Goal: Task Accomplishment & Management: Manage account settings

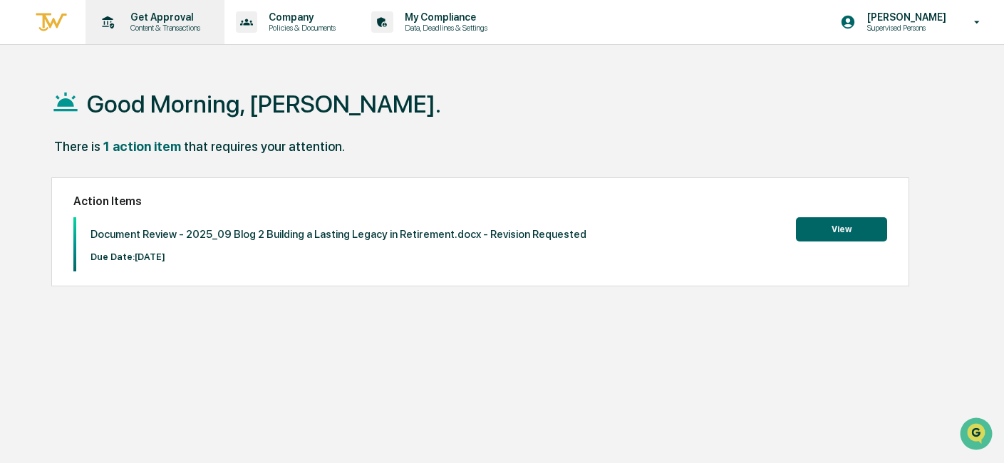
click at [194, 8] on div "Get Approval Content & Transactions" at bounding box center [153, 22] width 125 height 44
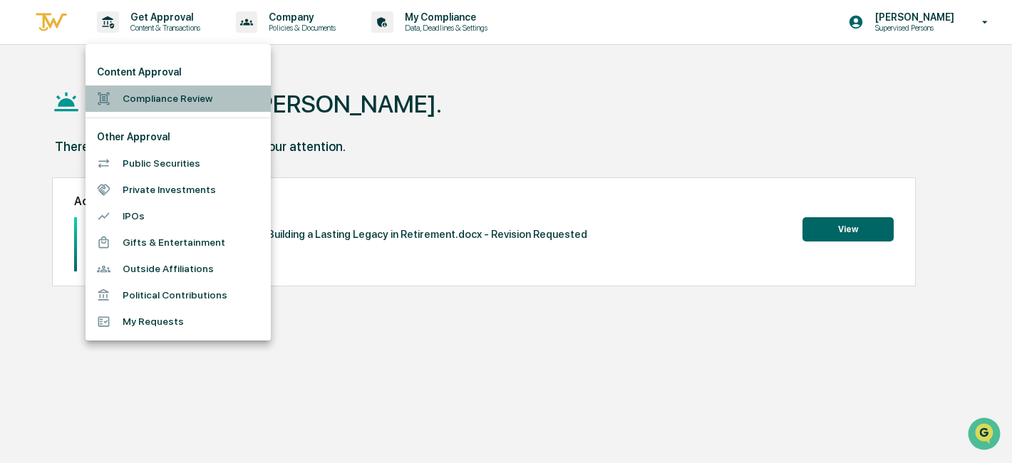
click at [211, 102] on li "Compliance Review" at bounding box center [178, 99] width 185 height 26
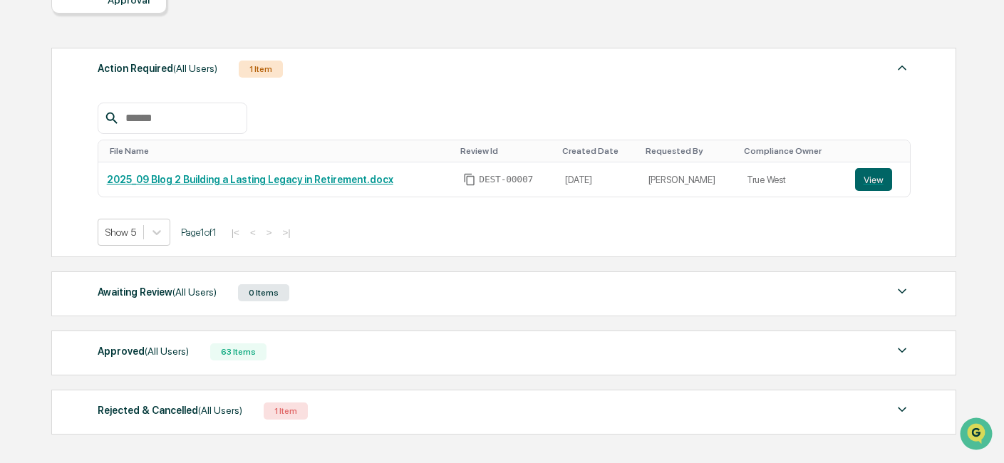
scroll to position [165, 0]
click at [879, 187] on button "View" at bounding box center [873, 178] width 37 height 23
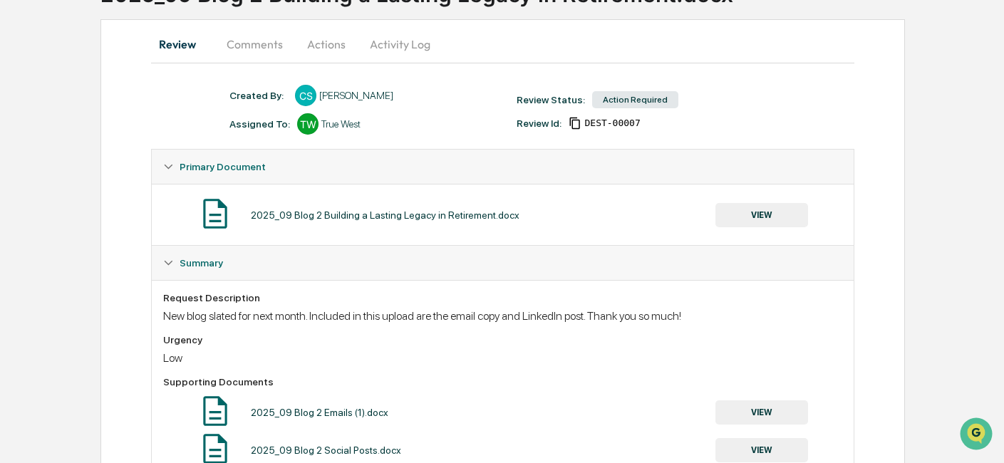
scroll to position [175, 0]
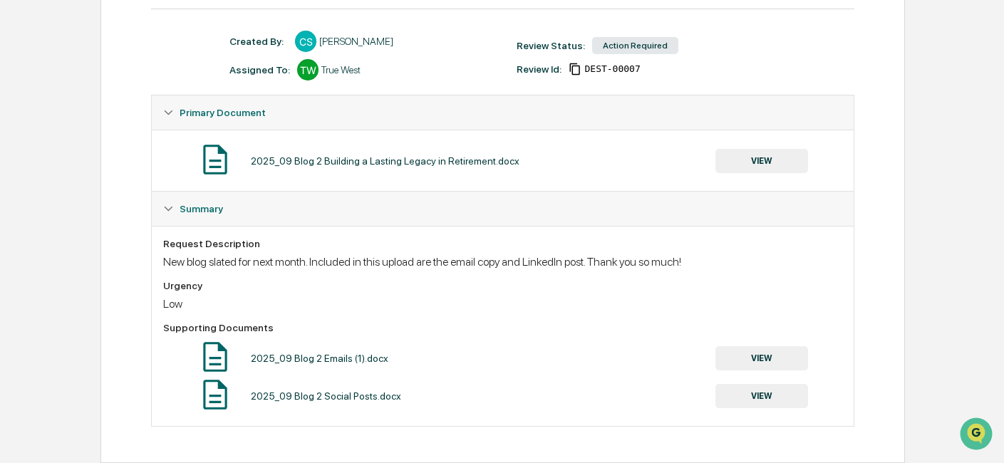
click at [170, 112] on icon at bounding box center [169, 112] width 9 height 5
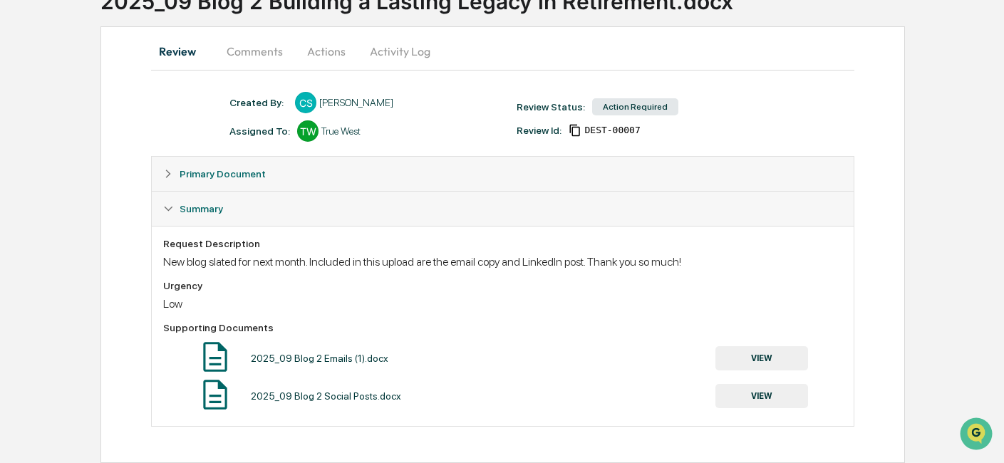
scroll to position [113, 0]
click at [172, 214] on div "Summary" at bounding box center [502, 209] width 701 height 34
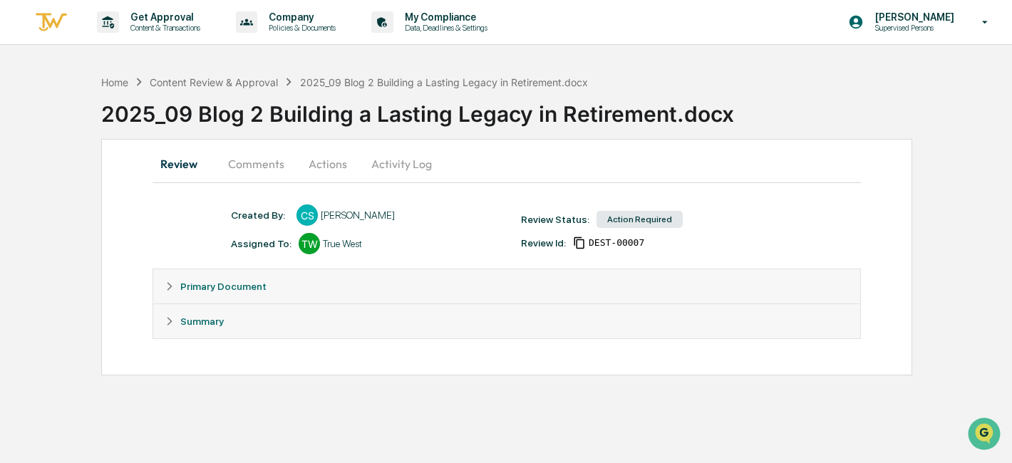
click at [177, 272] on div "Primary Document" at bounding box center [506, 286] width 707 height 34
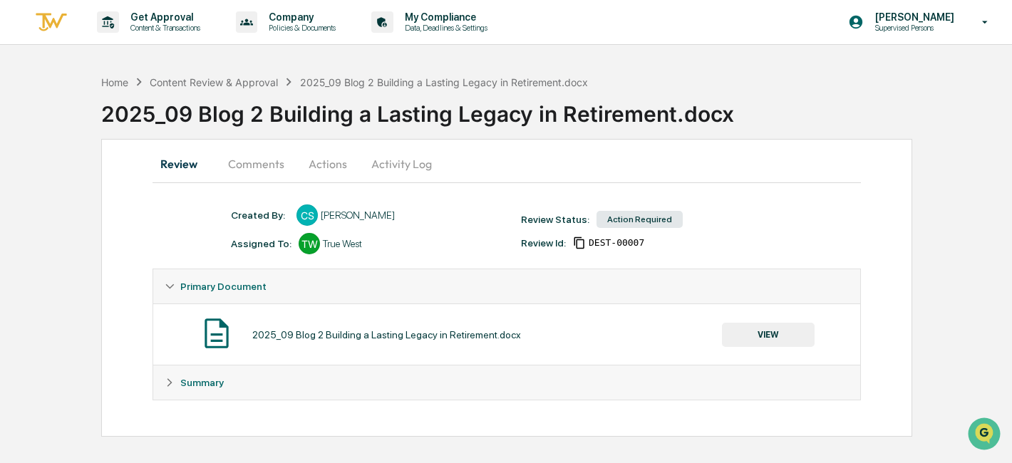
click at [261, 161] on button "Comments" at bounding box center [256, 164] width 79 height 34
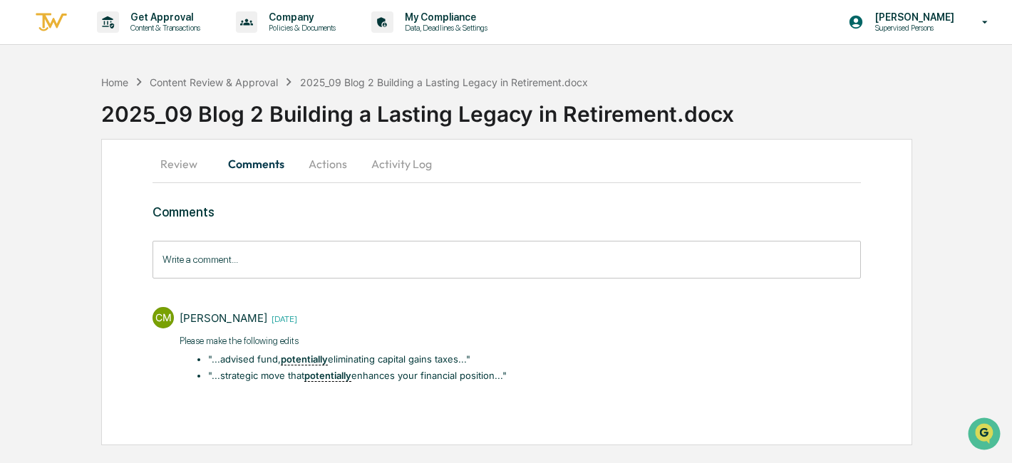
click at [338, 167] on button "Actions" at bounding box center [328, 164] width 64 height 34
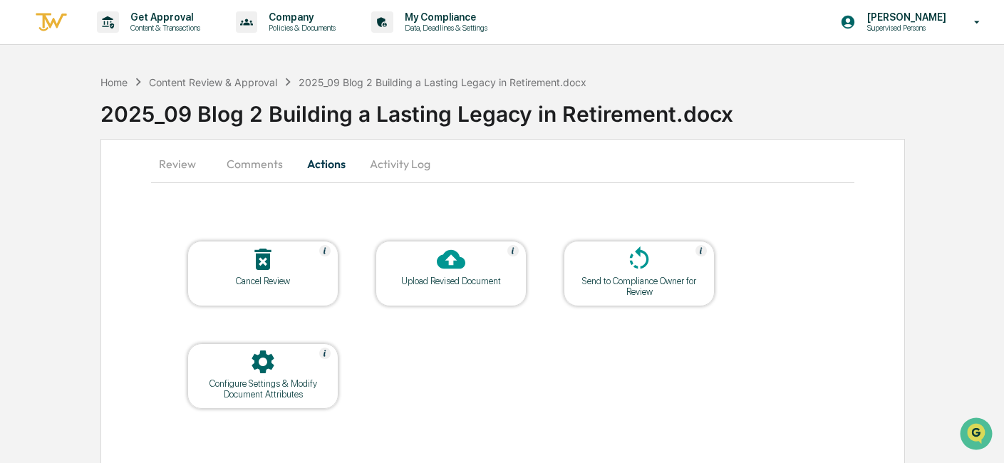
click at [470, 259] on div at bounding box center [451, 260] width 143 height 31
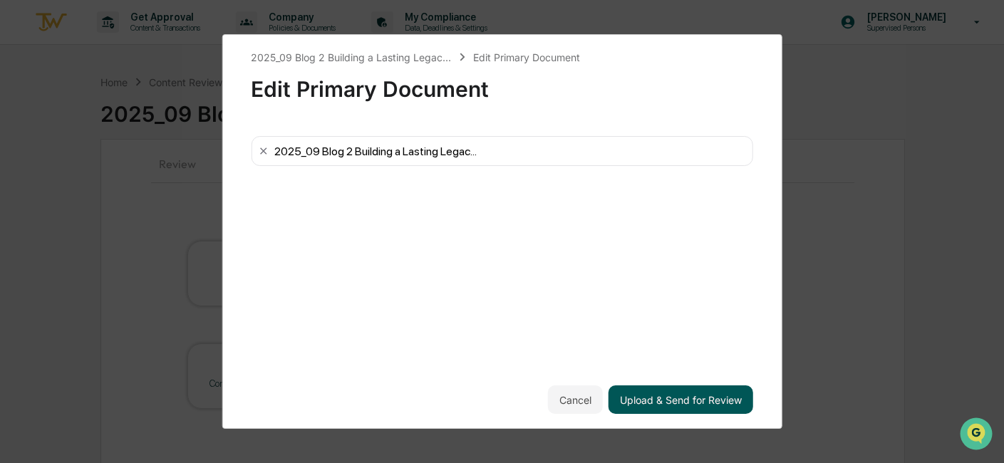
click at [722, 395] on button "Upload & Send for Review" at bounding box center [681, 400] width 145 height 29
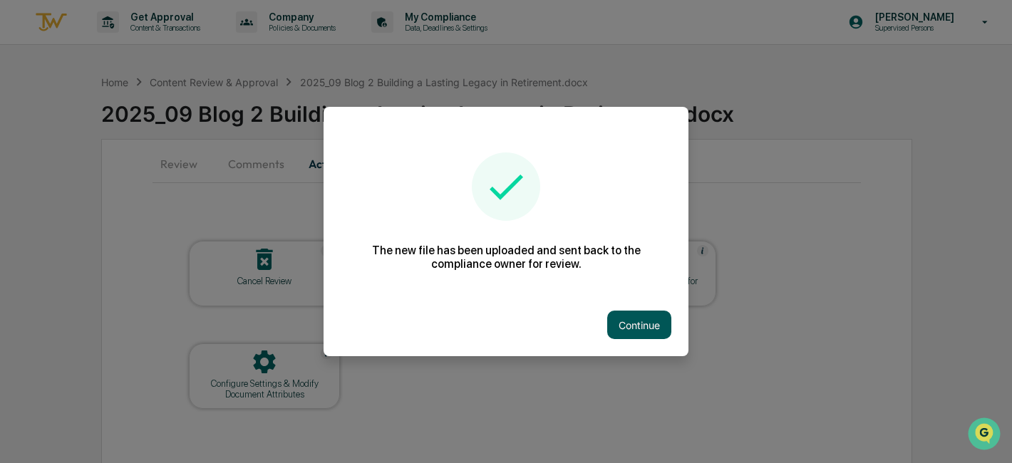
click at [638, 327] on button "Continue" at bounding box center [639, 325] width 64 height 29
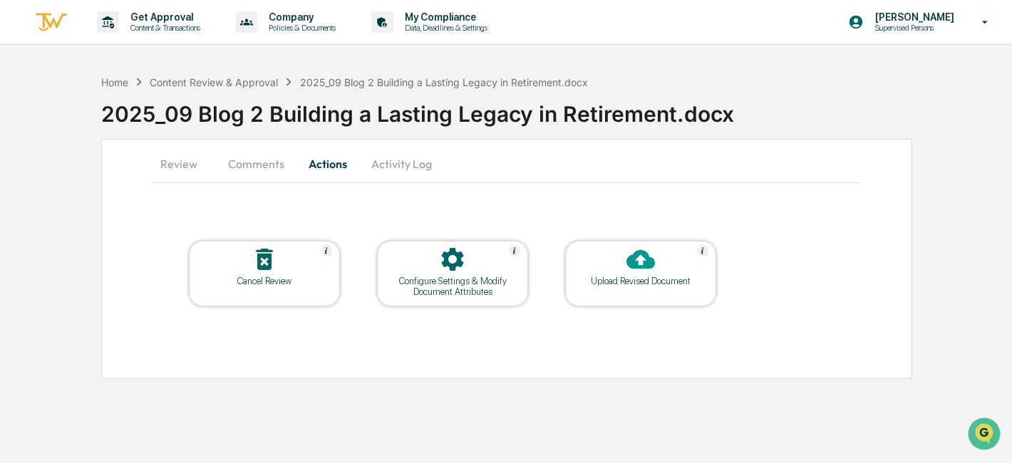
click at [242, 162] on button "Comments" at bounding box center [256, 164] width 79 height 34
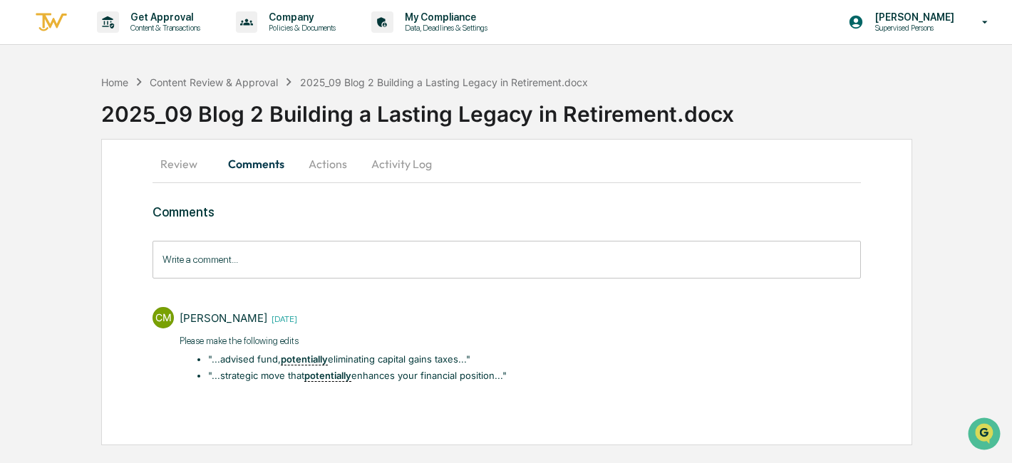
click at [180, 169] on button "Review" at bounding box center [184, 164] width 64 height 34
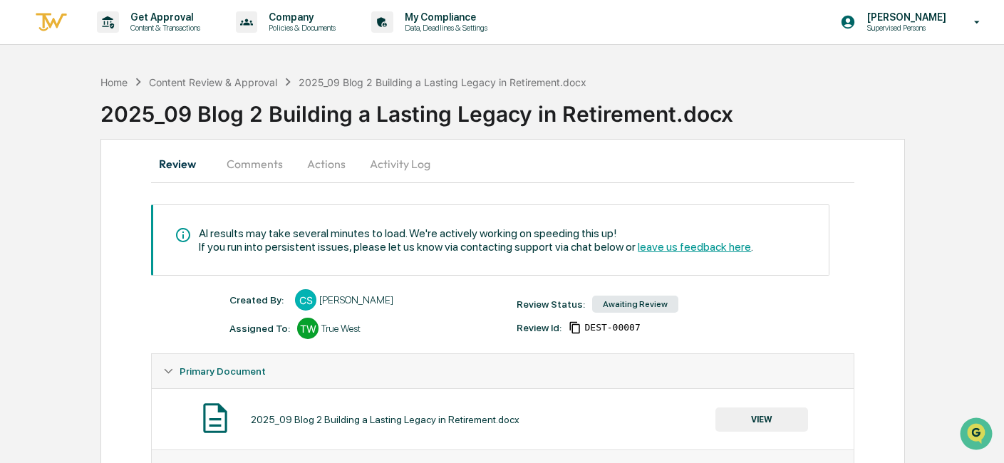
click at [256, 73] on div "Home Content Review & Approval 2025_09 Blog 2 Building a Lasting Legacy in Reti…" at bounding box center [552, 103] width 904 height 71
click at [266, 82] on div "Content Review & Approval" at bounding box center [213, 82] width 128 height 12
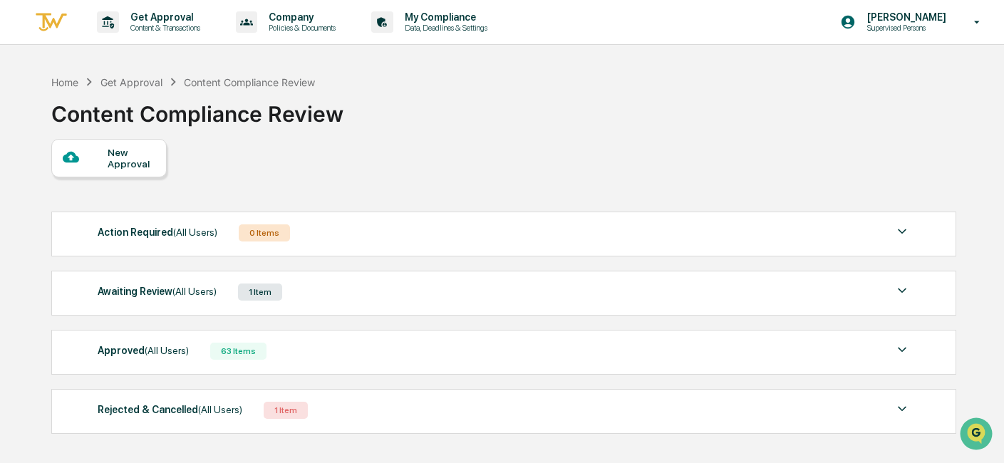
scroll to position [6, 0]
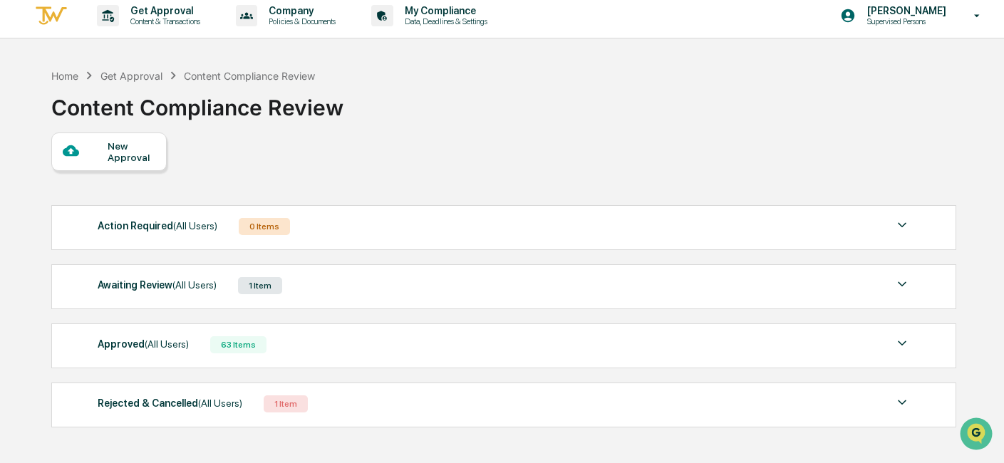
click at [468, 280] on div "Awaiting Review (All Users) 1 Item" at bounding box center [504, 286] width 813 height 20
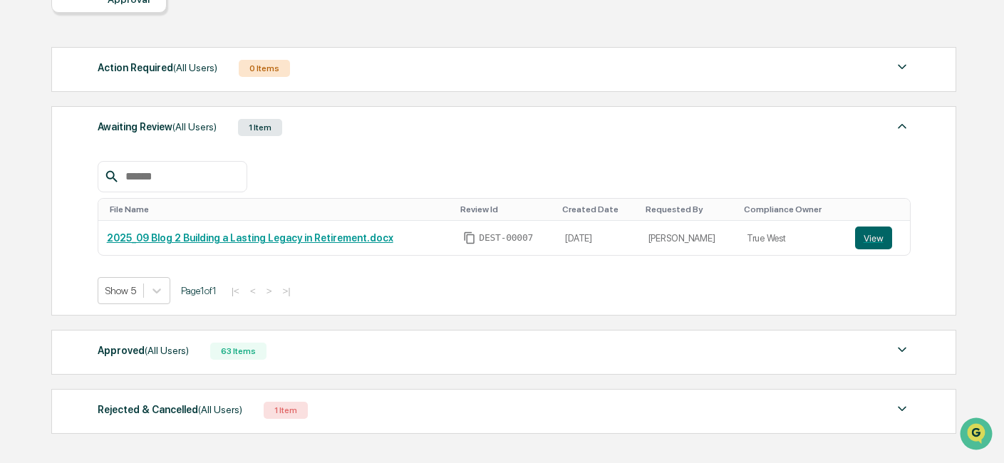
scroll to position [234, 0]
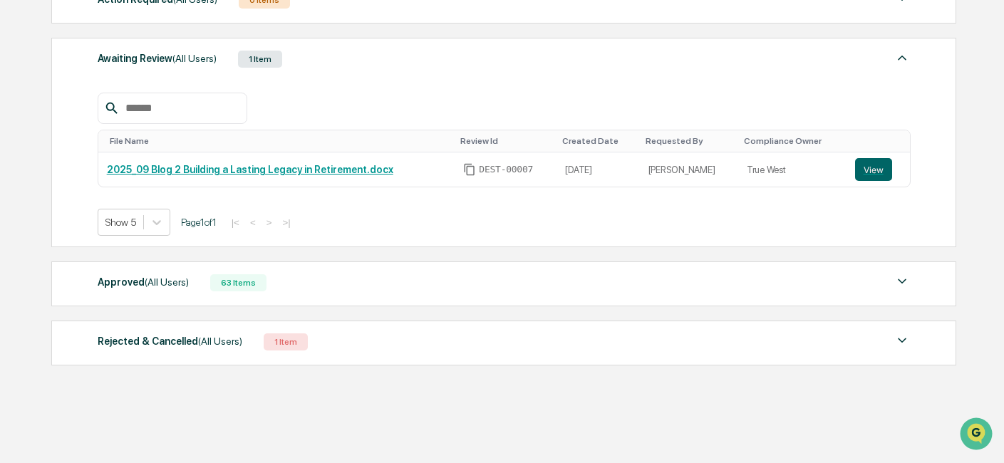
click at [532, 286] on div "Approved (All Users) 63 Items" at bounding box center [504, 283] width 813 height 20
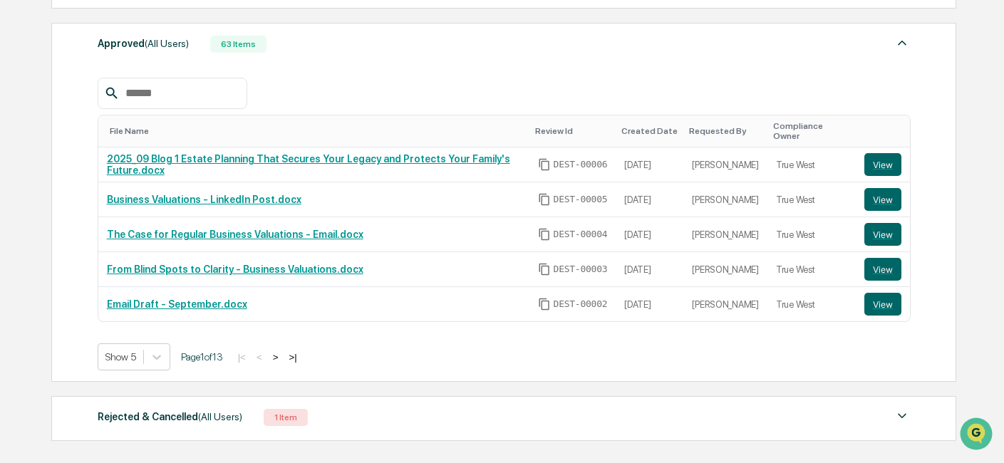
scroll to position [549, 0]
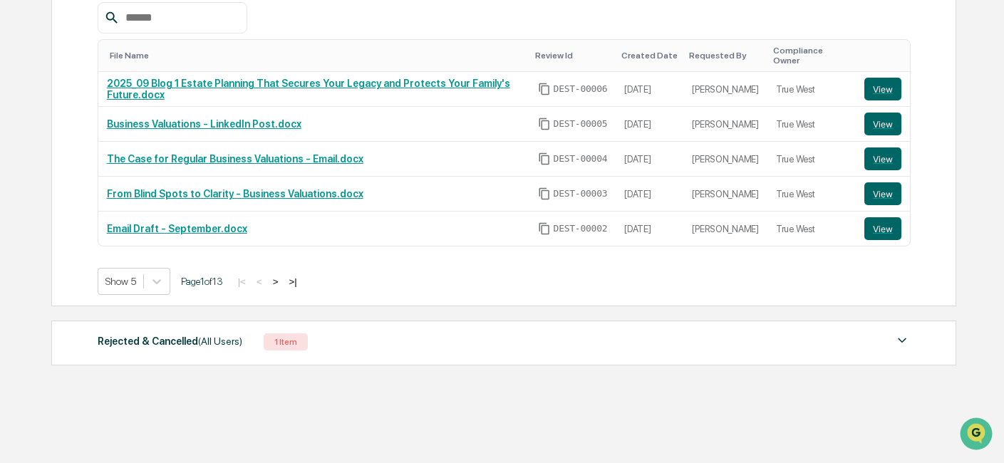
click at [283, 282] on button ">" at bounding box center [276, 282] width 14 height 12
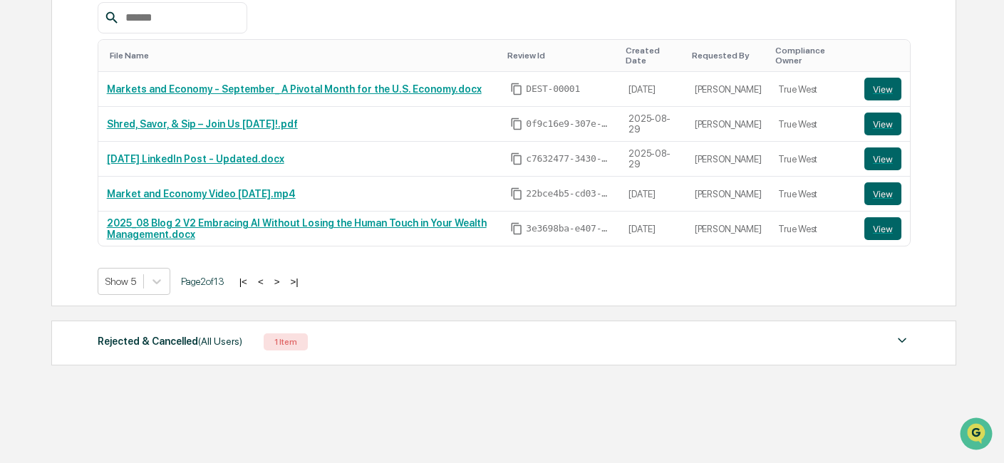
click at [284, 284] on button ">" at bounding box center [277, 282] width 14 height 12
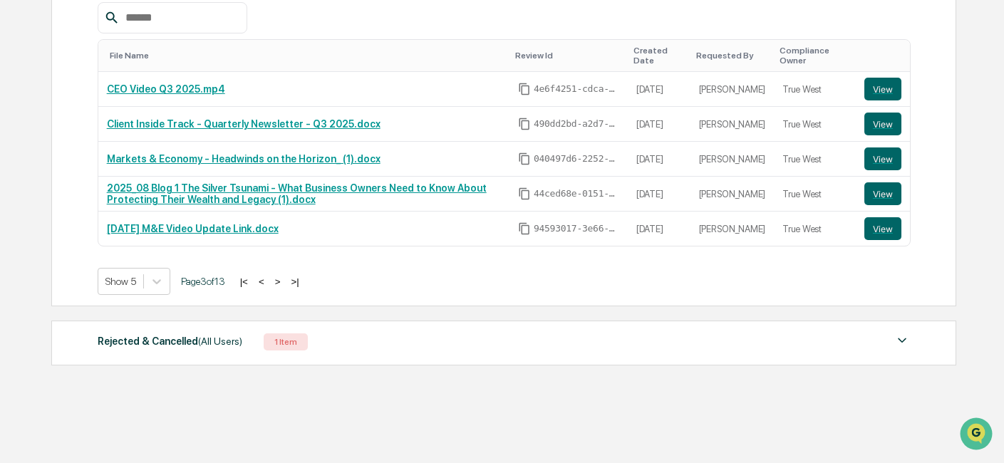
click at [269, 283] on button "<" at bounding box center [261, 282] width 14 height 12
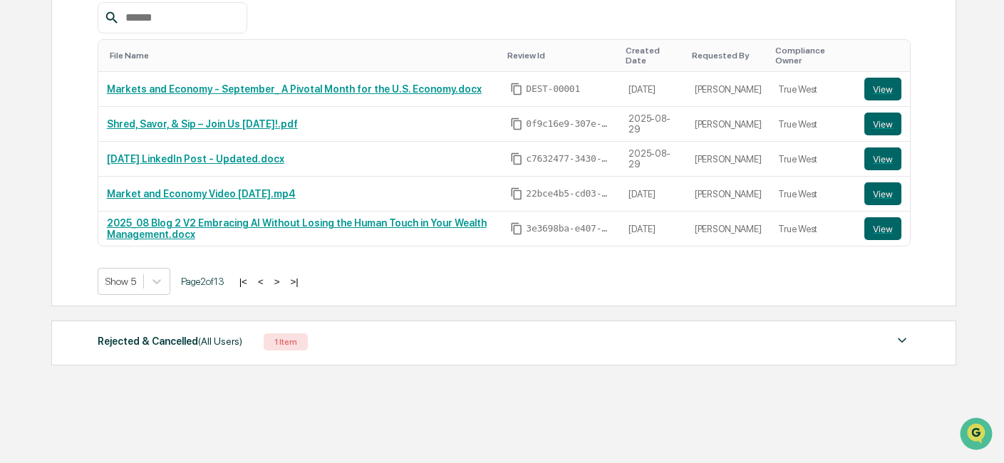
click at [268, 283] on button "<" at bounding box center [261, 282] width 14 height 12
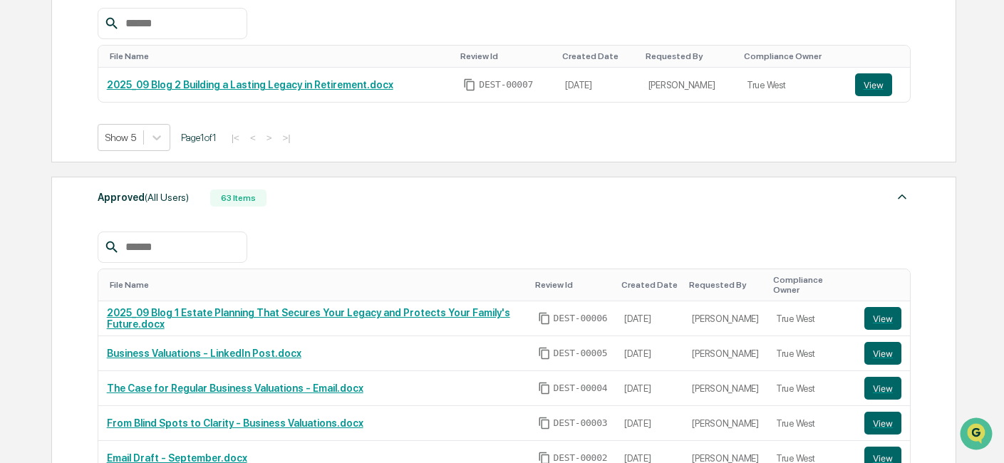
scroll to position [322, 0]
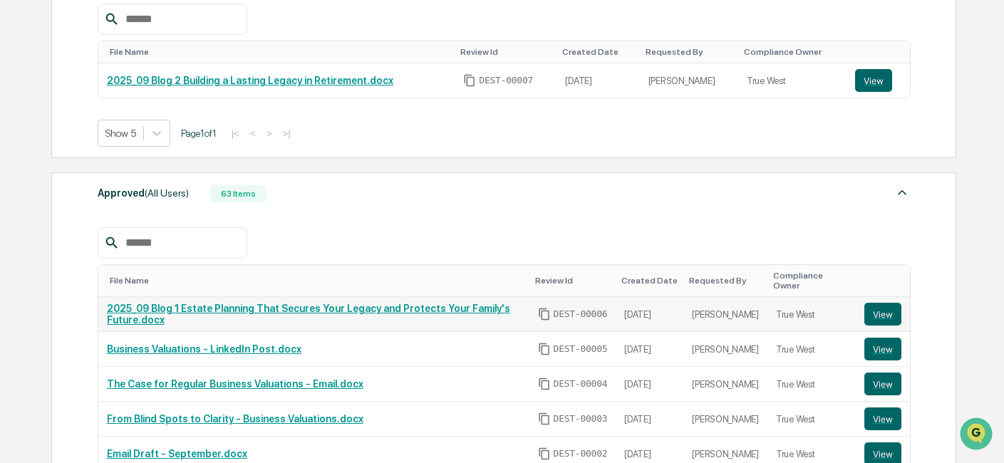
click at [355, 311] on link "2025_09 Blog 1 Estate Planning That Secures Your Legacy and Protects Your Famil…" at bounding box center [308, 314] width 403 height 23
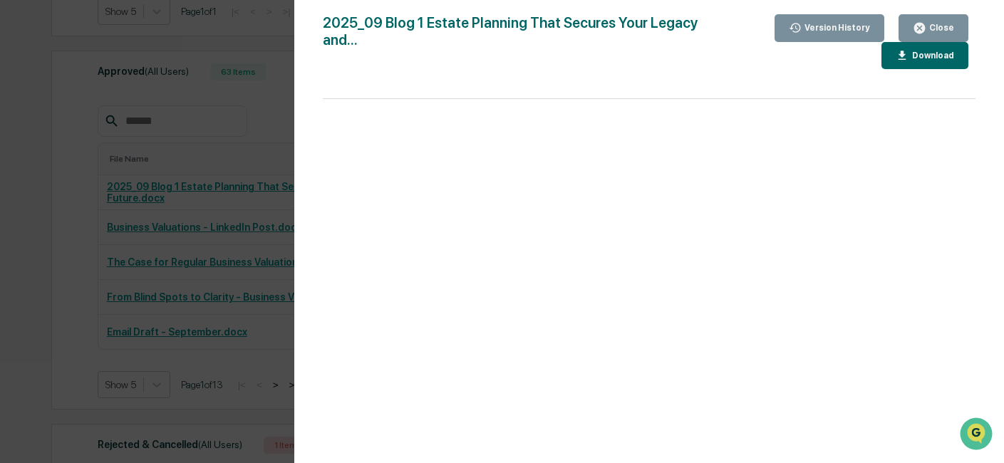
scroll to position [549, 0]
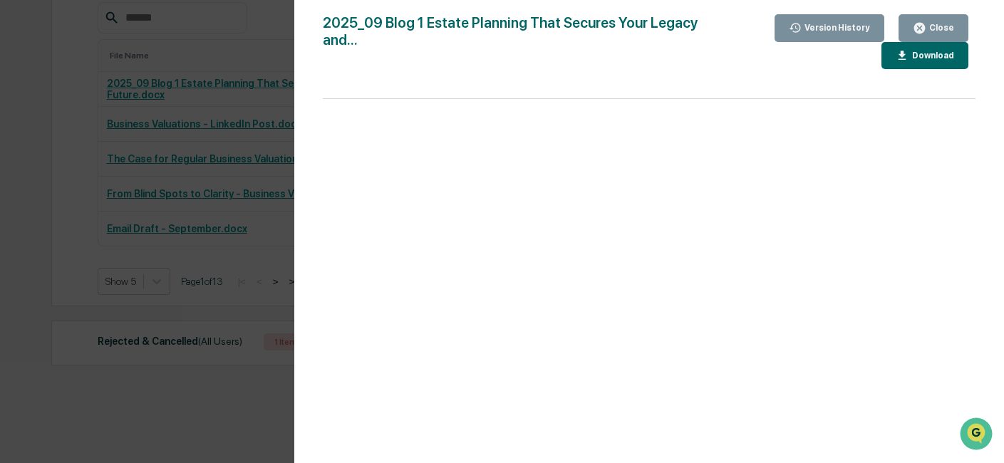
click at [932, 24] on div "Close" at bounding box center [940, 28] width 28 height 10
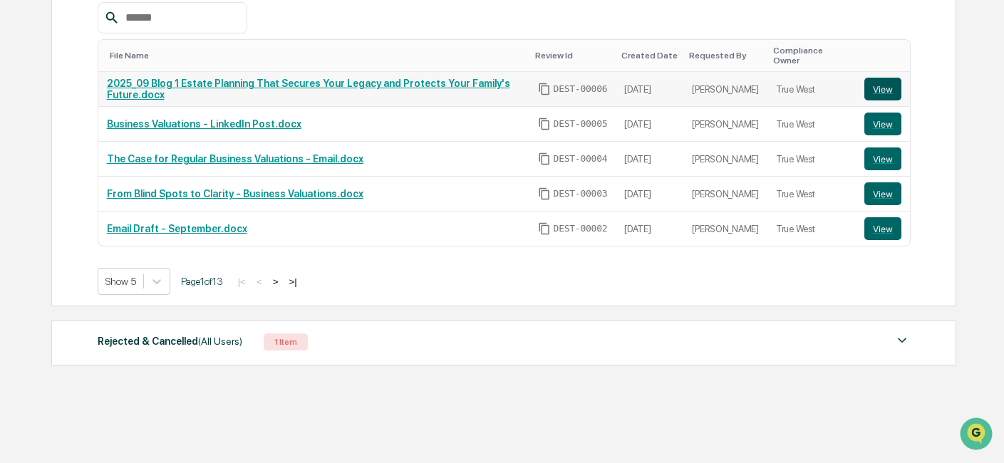
click at [885, 88] on button "View" at bounding box center [882, 89] width 37 height 23
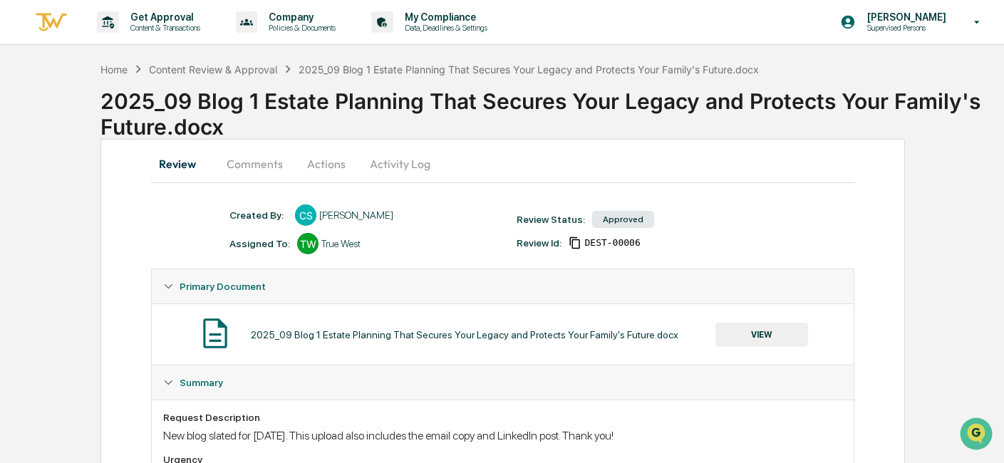
click at [394, 168] on button "Activity Log" at bounding box center [399, 164] width 83 height 34
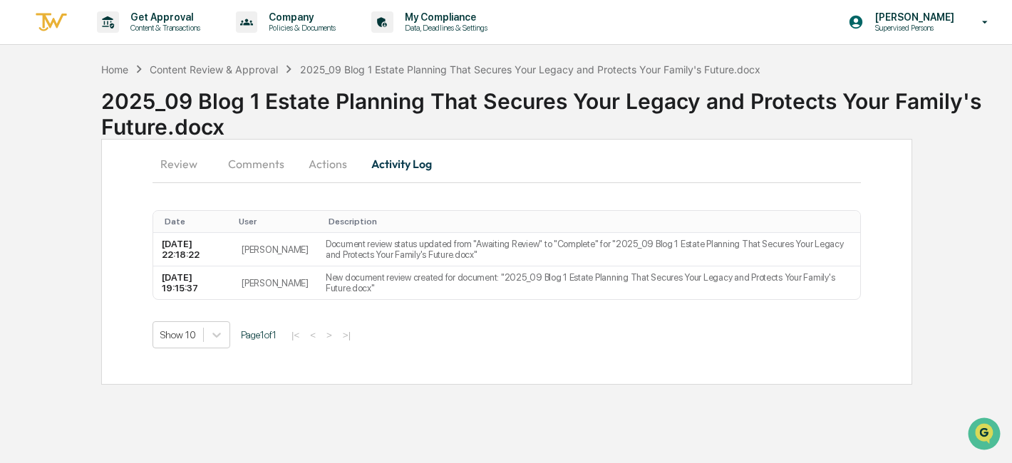
click at [267, 163] on button "Comments" at bounding box center [256, 164] width 79 height 34
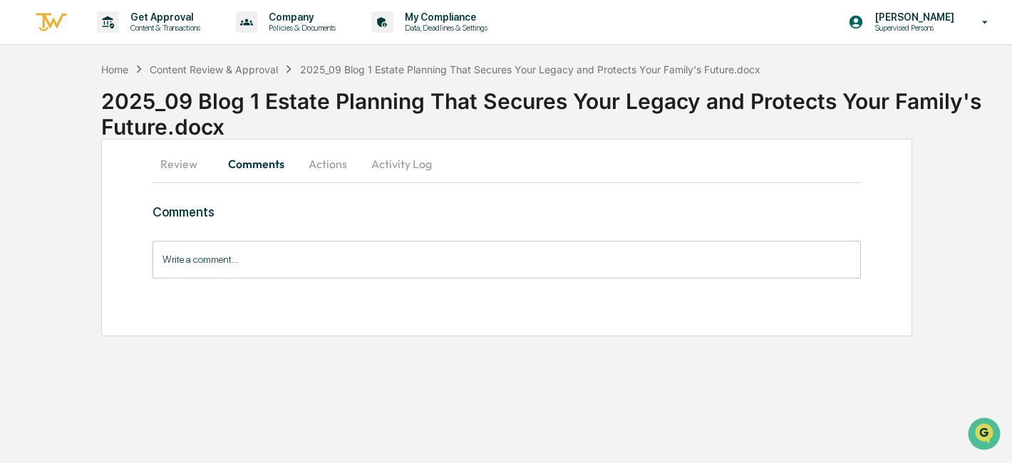
click at [334, 167] on button "Actions" at bounding box center [328, 164] width 64 height 34
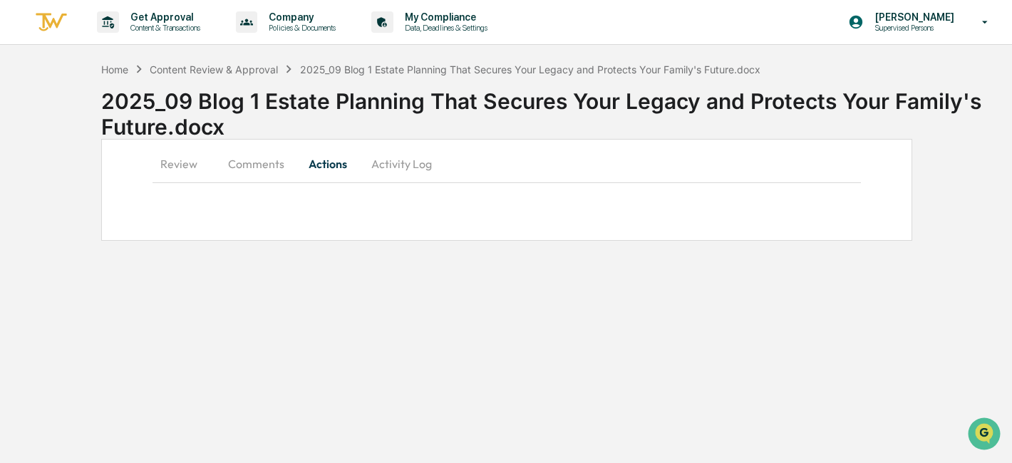
click at [180, 154] on button "Review" at bounding box center [184, 164] width 64 height 34
